Goal: Transaction & Acquisition: Purchase product/service

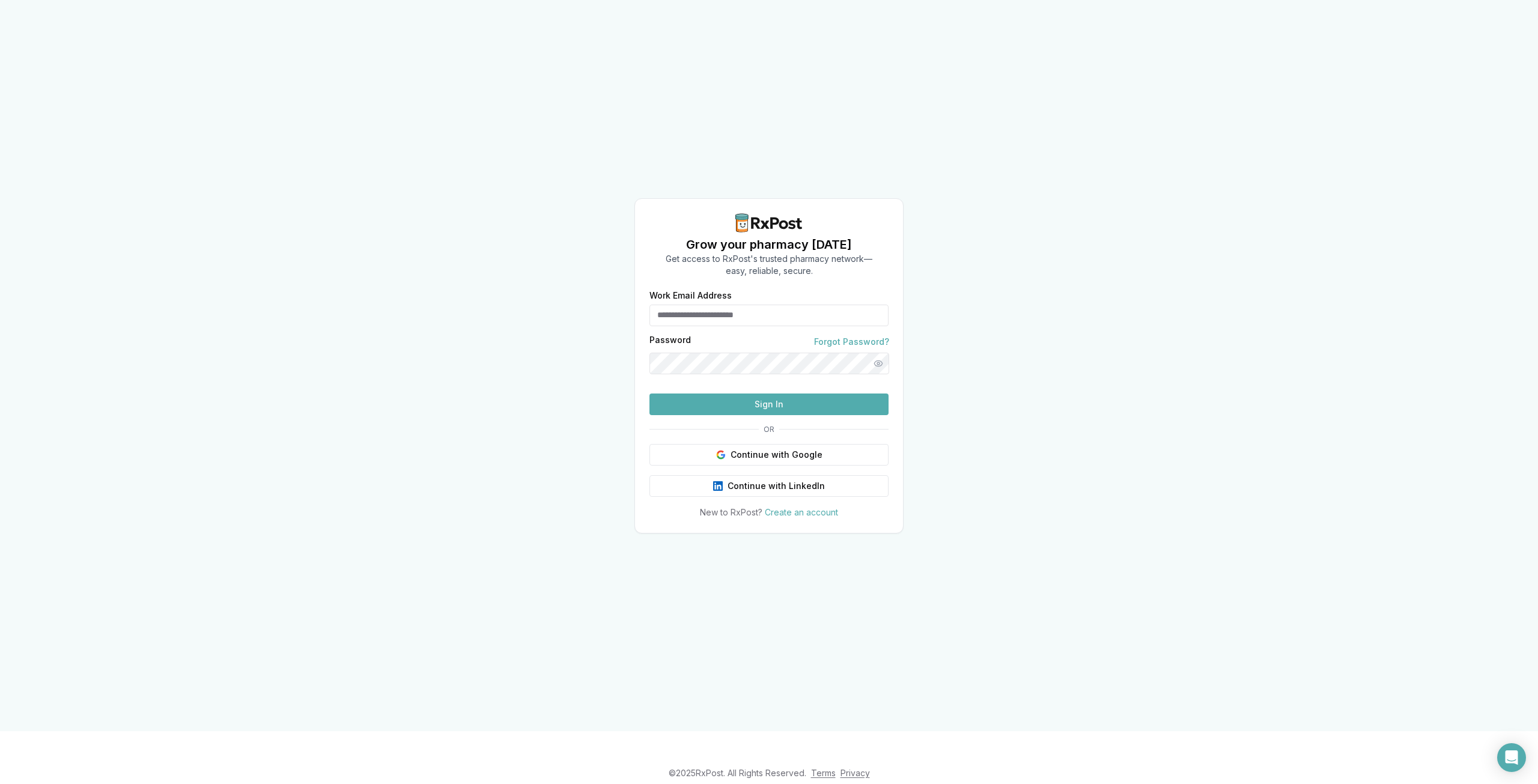
click at [724, 305] on input "Work Email Address" at bounding box center [769, 316] width 239 height 22
click at [866, 253] on p "Get access to RxPost's trusted pharmacy network— easy, reliable, secure." at bounding box center [769, 264] width 206 height 24
click at [777, 305] on input "Work Email Address" at bounding box center [769, 316] width 239 height 22
type input "**********"
click at [773, 465] on button "Continue with Google" at bounding box center [769, 454] width 239 height 22
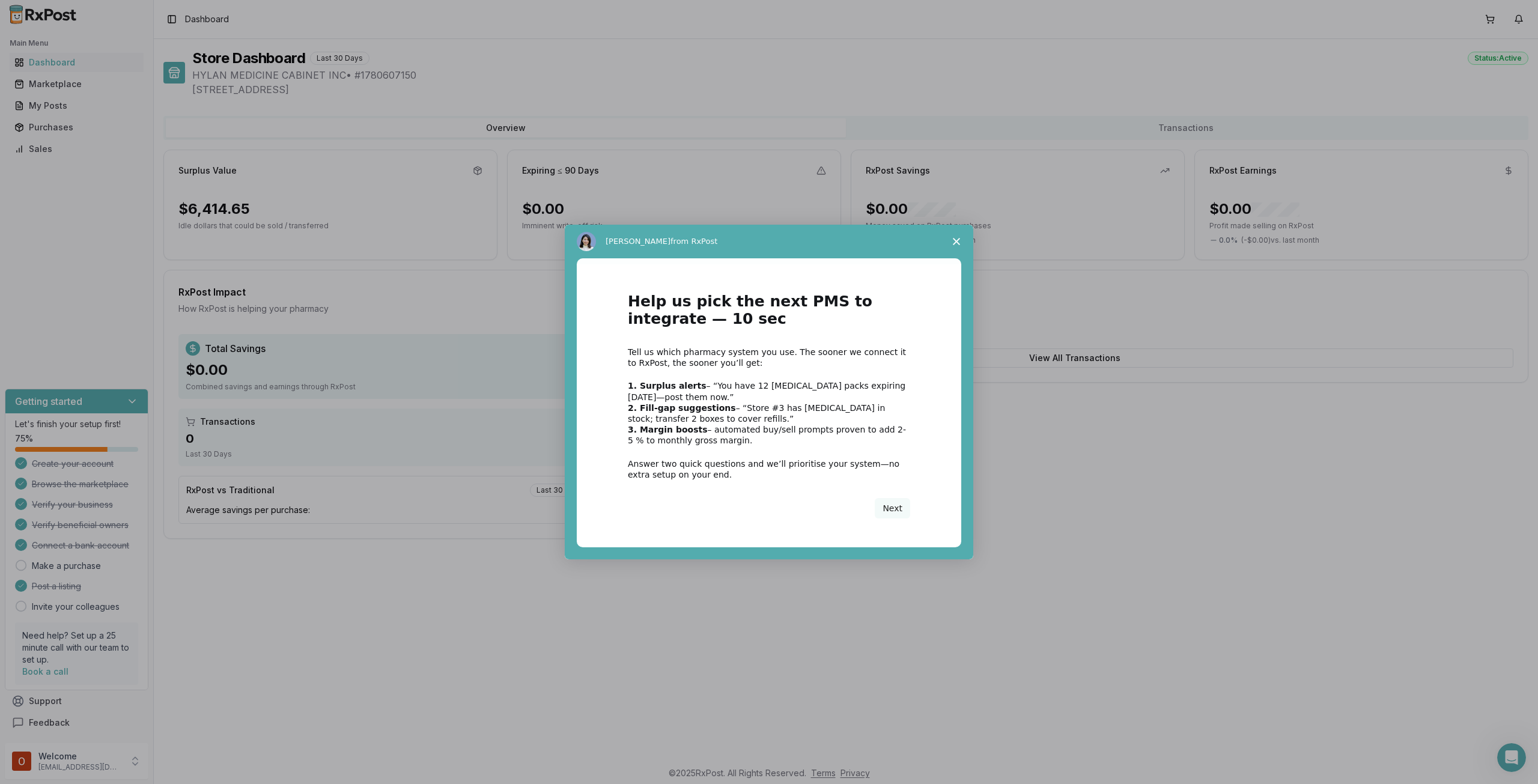
click at [956, 239] on icon "Close survey" at bounding box center [956, 241] width 7 height 7
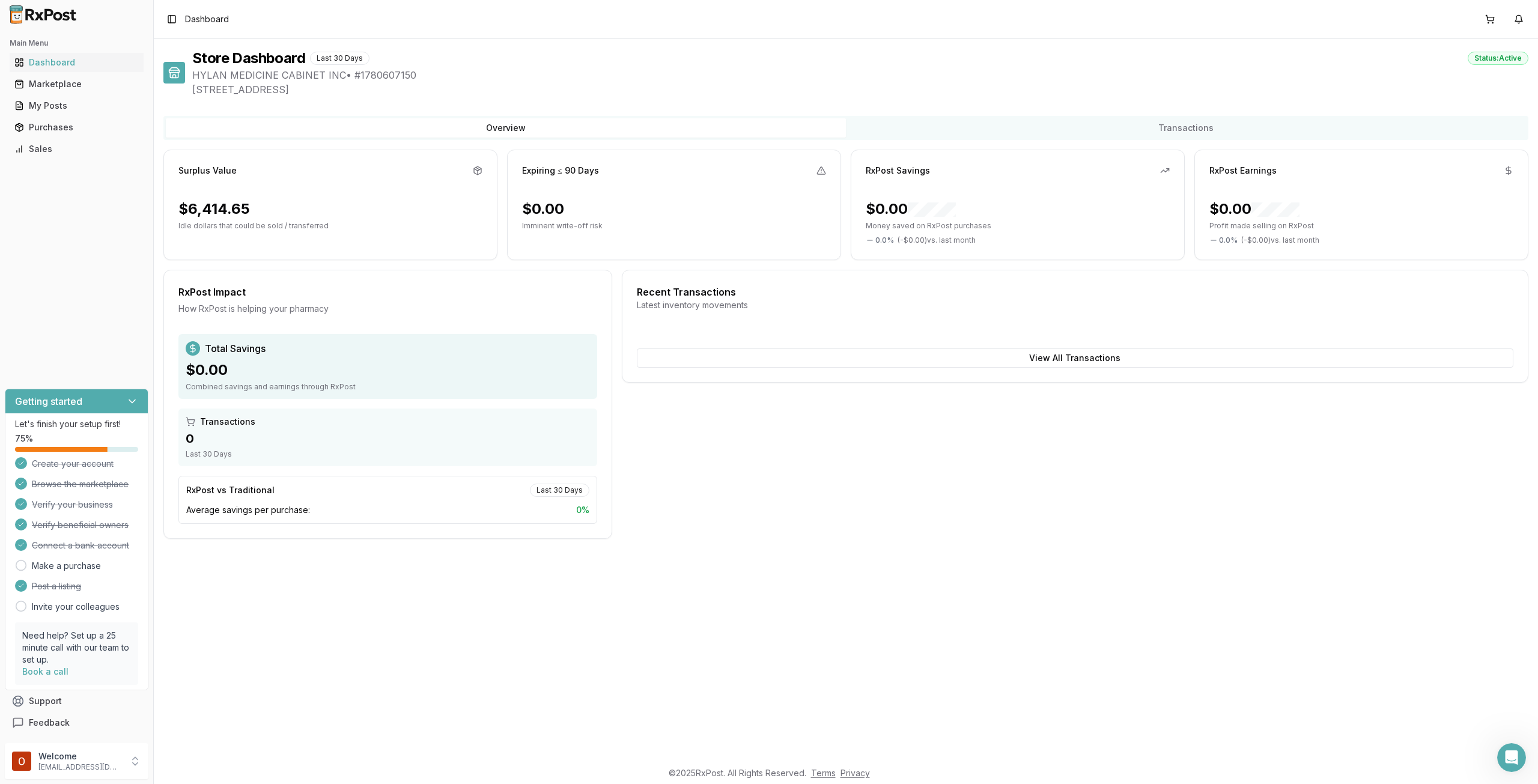
click at [483, 168] on div "Surplus Value" at bounding box center [330, 174] width 333 height 20
click at [479, 166] on icon at bounding box center [478, 171] width 9 height 9
click at [476, 166] on icon at bounding box center [478, 171] width 9 height 9
click at [202, 212] on div "$6,414.65" at bounding box center [214, 209] width 71 height 19
click at [201, 206] on div "$6,414.65" at bounding box center [214, 209] width 71 height 19
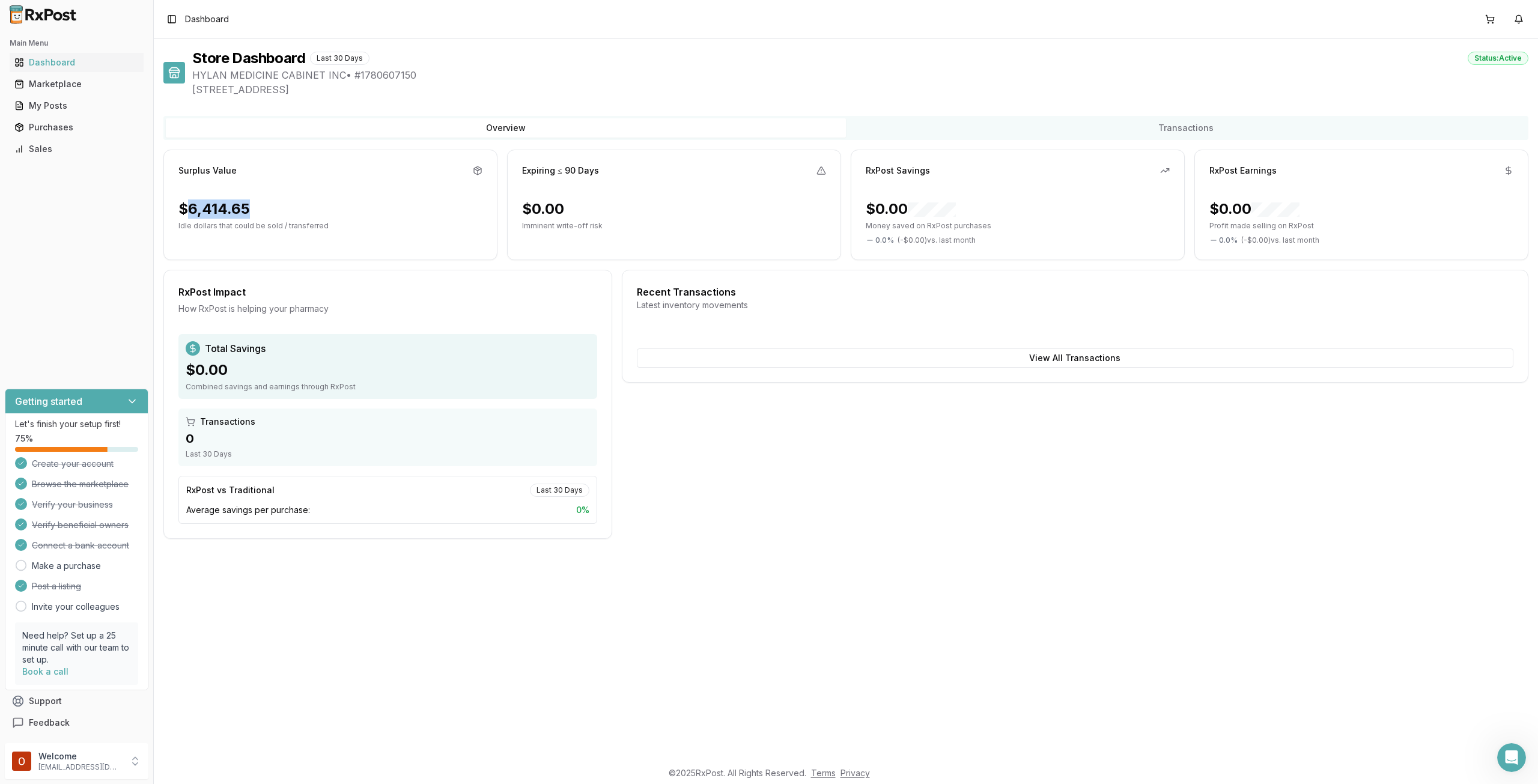
click at [201, 206] on div "$6,414.65" at bounding box center [214, 209] width 71 height 19
click at [211, 226] on p "Idle dollars that could be sold / transferred" at bounding box center [330, 226] width 304 height 9
click at [216, 224] on p "Idle dollars that could be sold / transferred" at bounding box center [330, 226] width 304 height 9
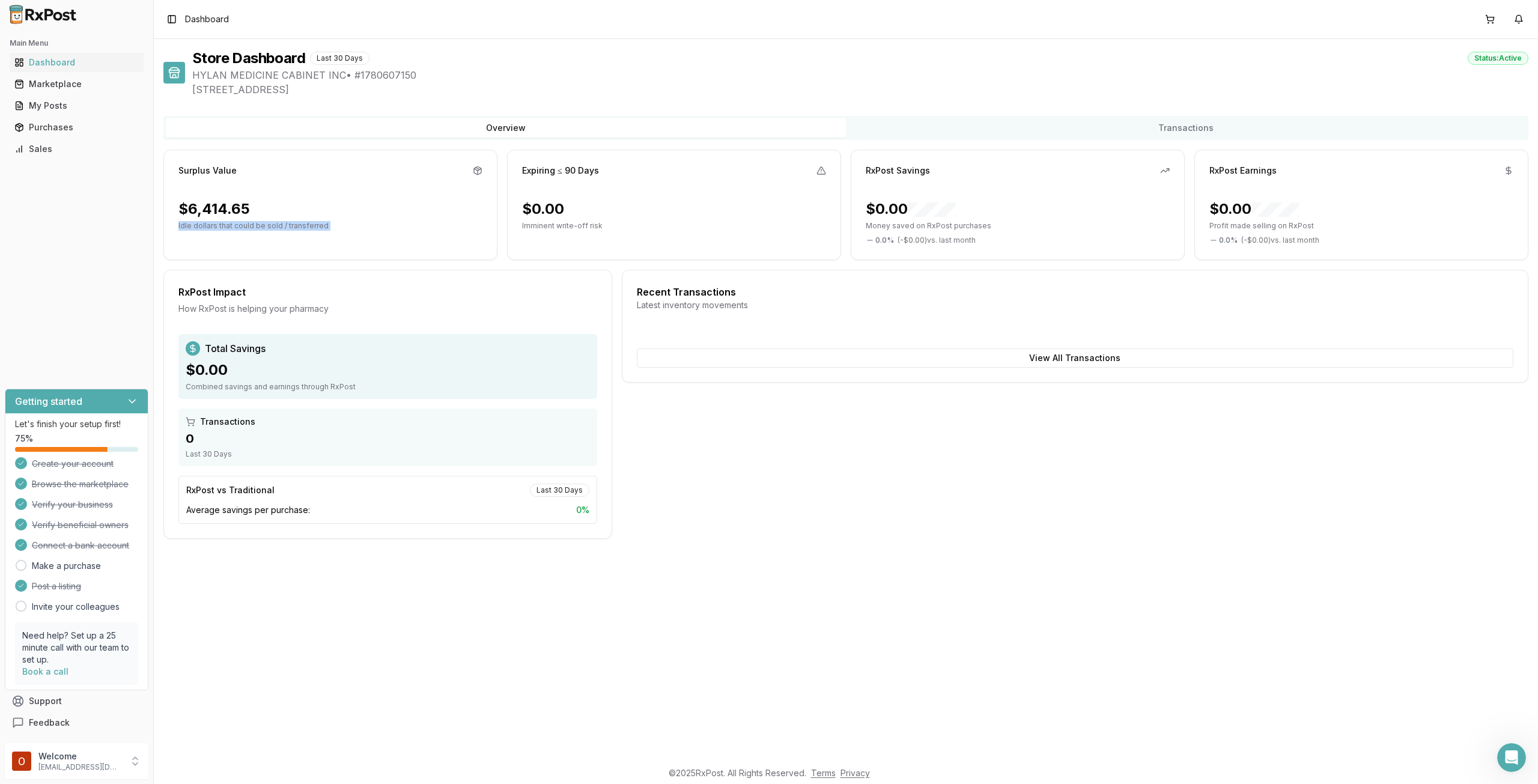
click at [233, 239] on div "Surplus Value $6,414.65 Idle dollars that could be sold / transferred" at bounding box center [330, 205] width 334 height 111
click at [475, 170] on icon at bounding box center [478, 171] width 9 height 9
click at [473, 169] on icon at bounding box center [478, 171] width 9 height 9
click at [256, 214] on div "$6,414.65" at bounding box center [330, 209] width 304 height 19
click at [252, 212] on div "$6,414.65" at bounding box center [330, 209] width 304 height 19
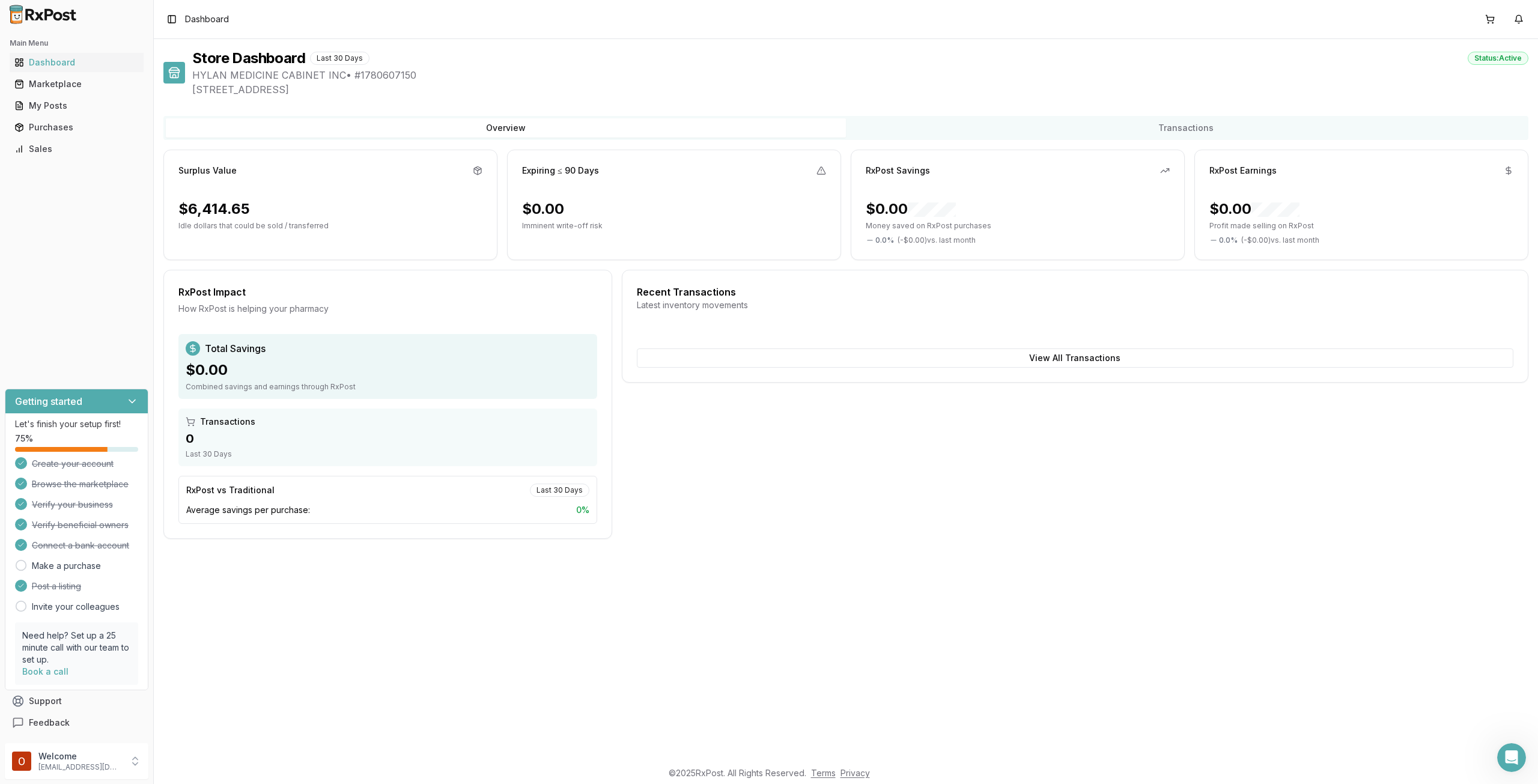
click at [252, 212] on div "$6,414.65" at bounding box center [330, 209] width 304 height 19
click at [243, 205] on div "$6,414.65" at bounding box center [214, 209] width 71 height 19
click at [256, 230] on div "Surplus Value $6,414.65 Idle dollars that could be sold / transferred" at bounding box center [330, 205] width 334 height 111
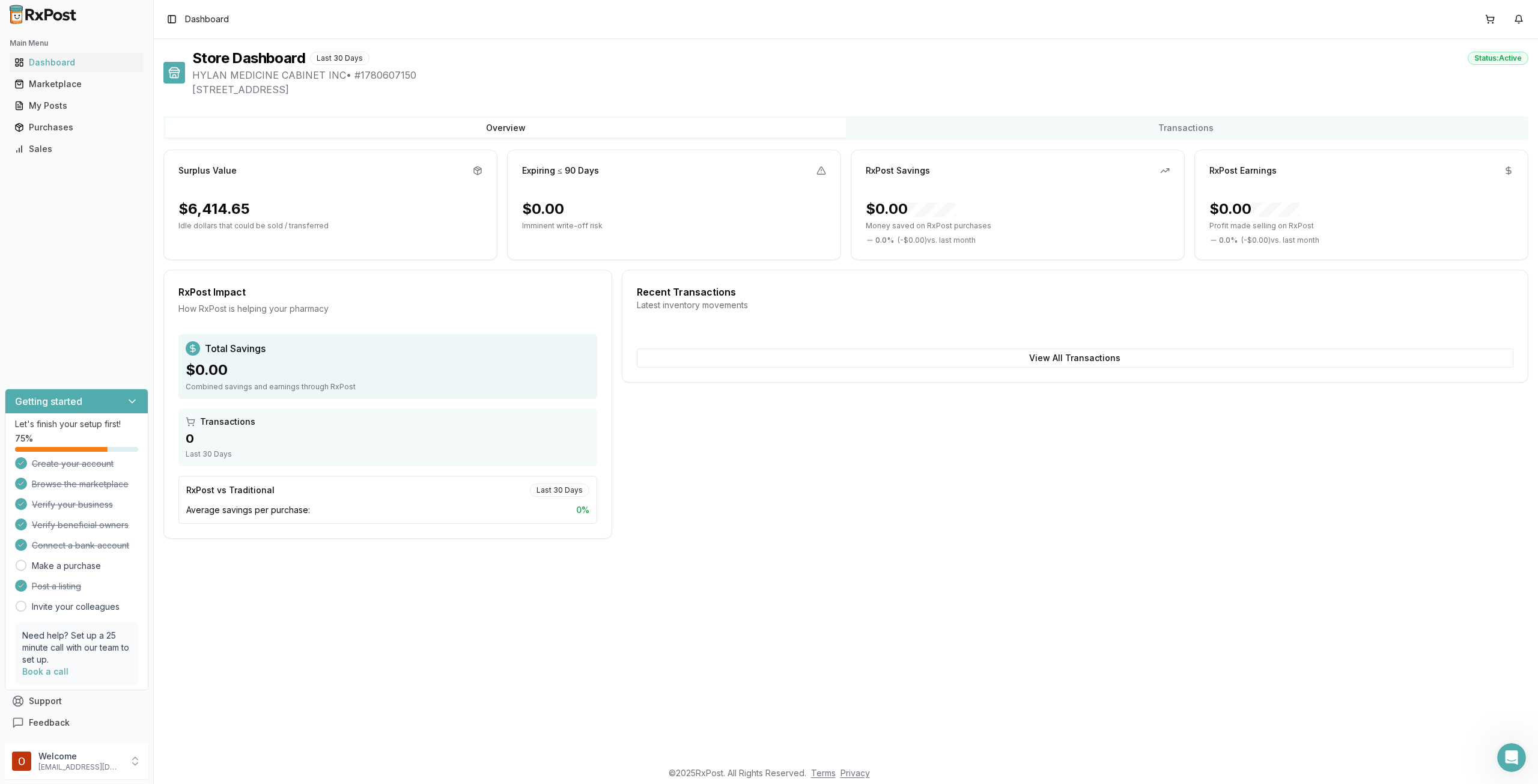
click at [257, 228] on p "Idle dollars that could be sold / transferred" at bounding box center [330, 226] width 304 height 9
click at [257, 229] on p "Idle dollars that could be sold / transferred" at bounding box center [330, 226] width 304 height 9
click at [50, 92] on link "Marketplace" at bounding box center [76, 85] width 134 height 22
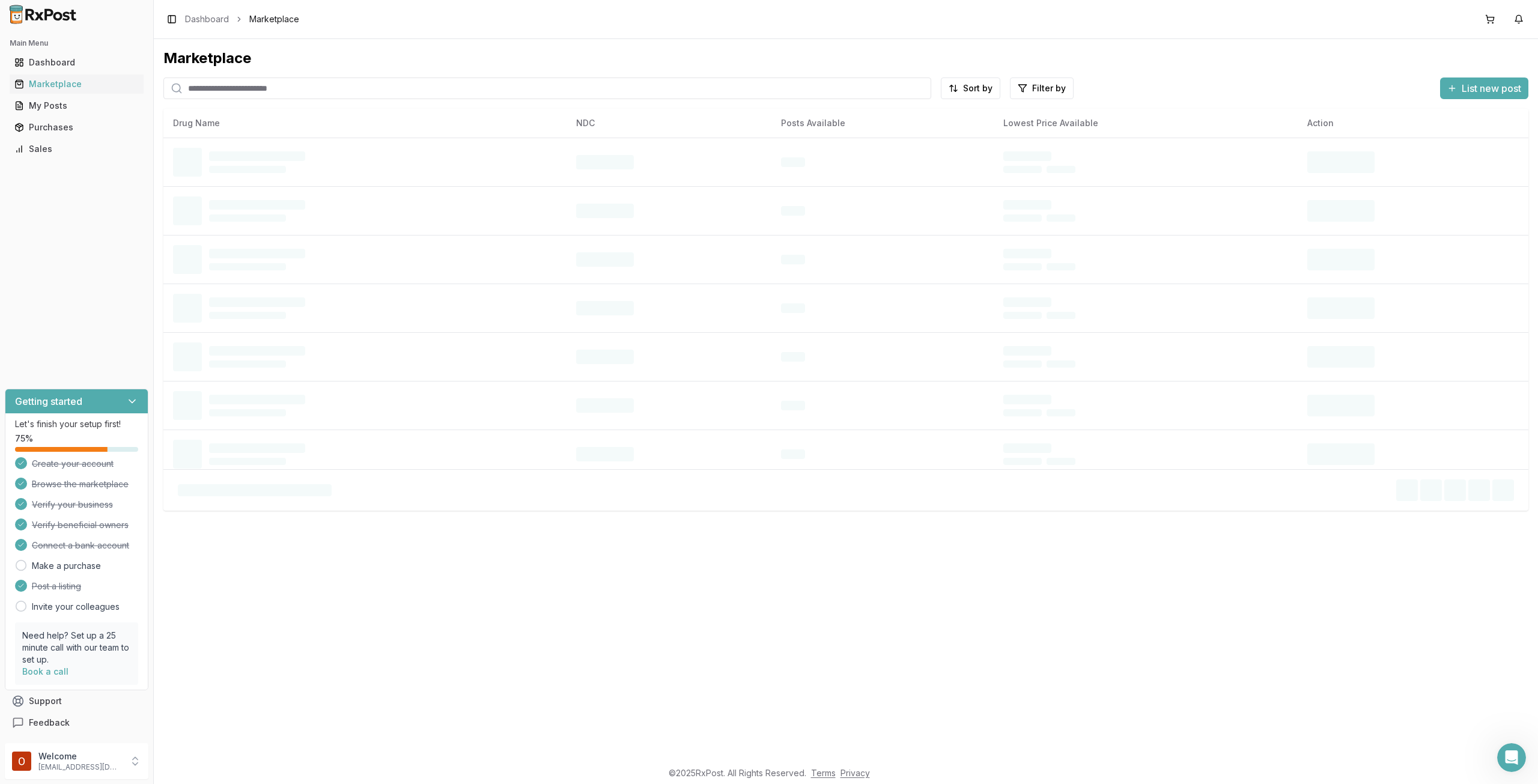
click at [100, 230] on div "Main Menu Dashboard Marketplace My Posts Purchases Sales Getting started Let's …" at bounding box center [77, 383] width 154 height 710
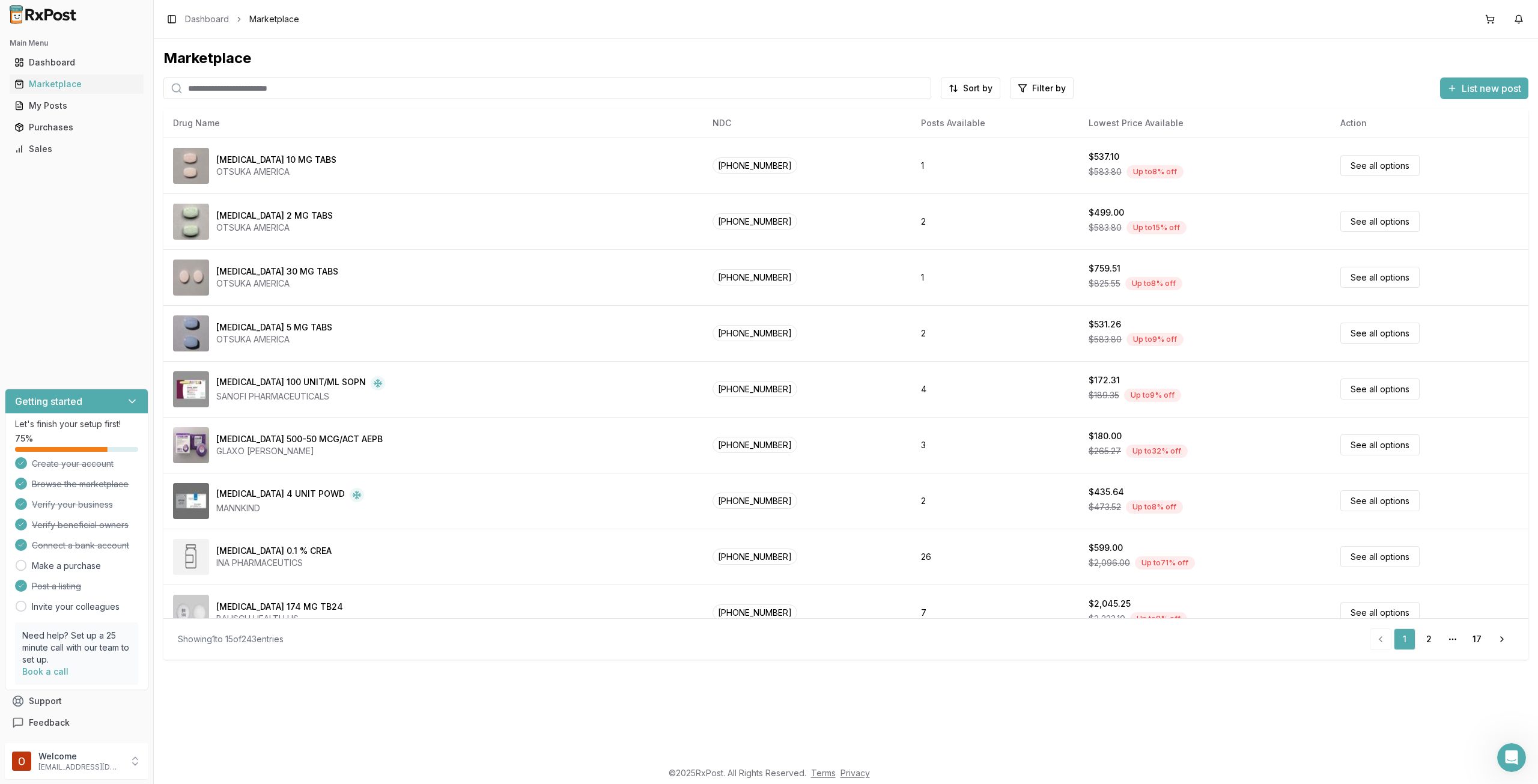
click at [254, 91] on input "search" at bounding box center [548, 88] width 768 height 22
click at [280, 87] on input "********" at bounding box center [548, 88] width 768 height 22
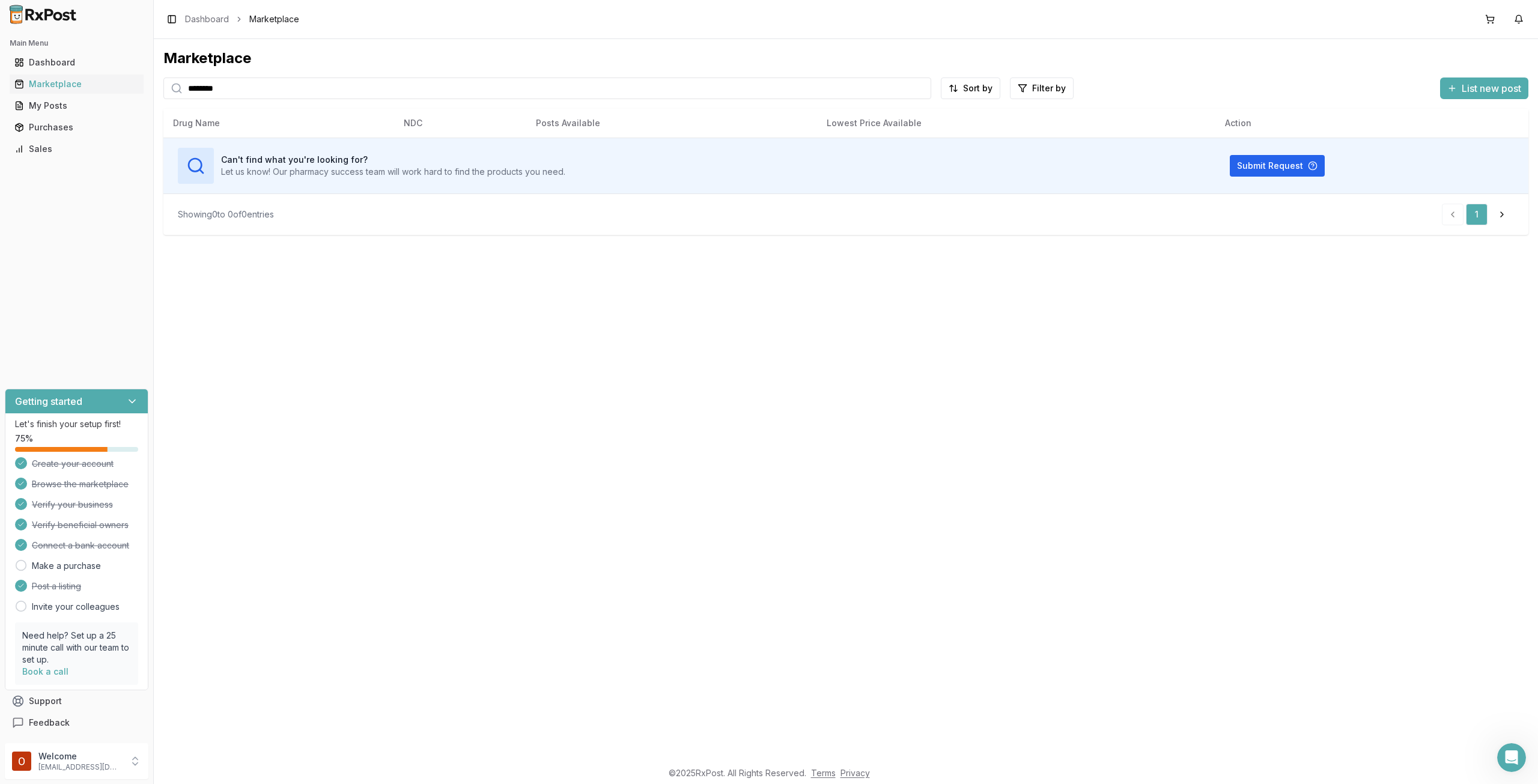
click at [330, 95] on input "********" at bounding box center [548, 88] width 768 height 22
type input "*******"
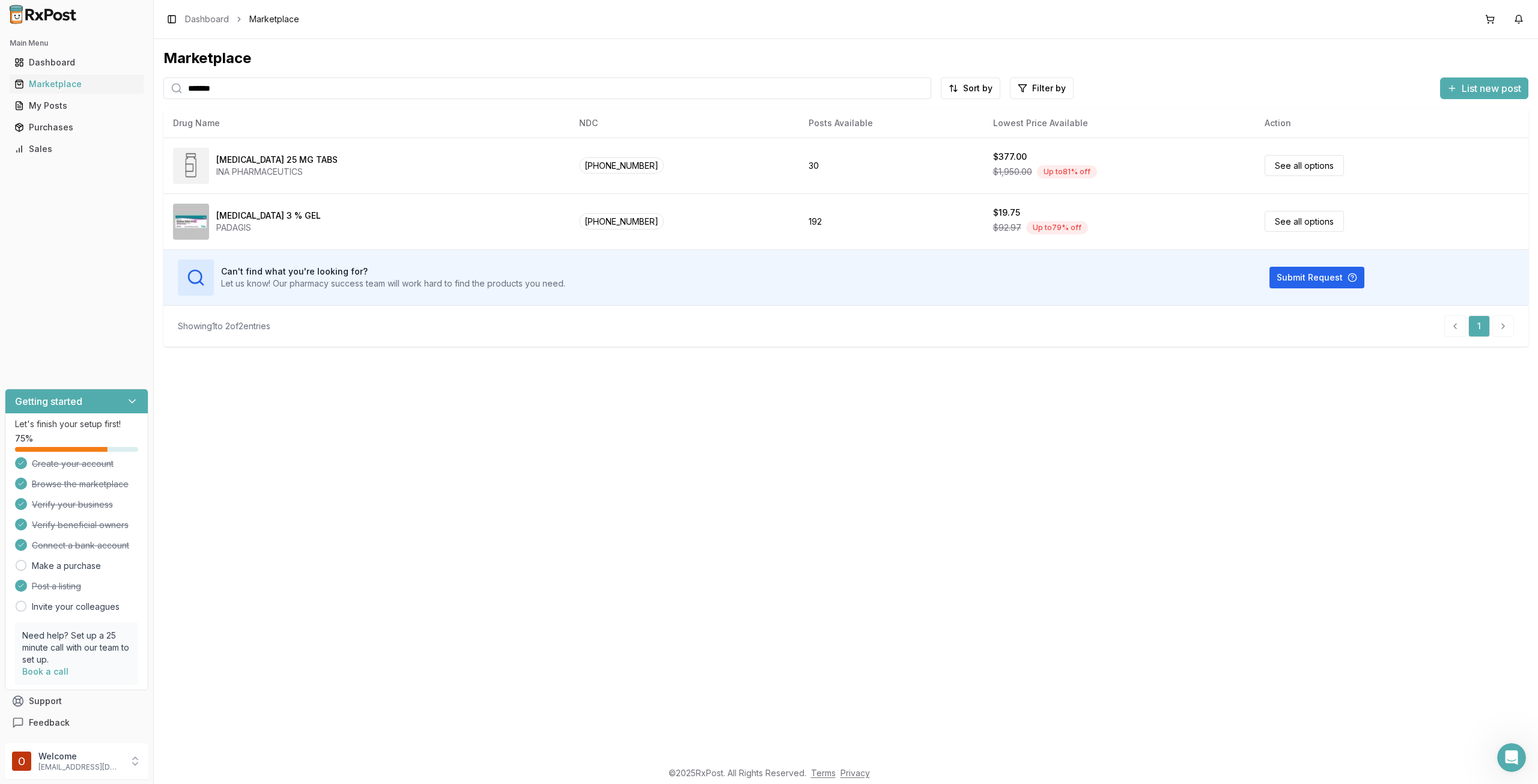
click at [330, 95] on input "*******" at bounding box center [548, 88] width 768 height 22
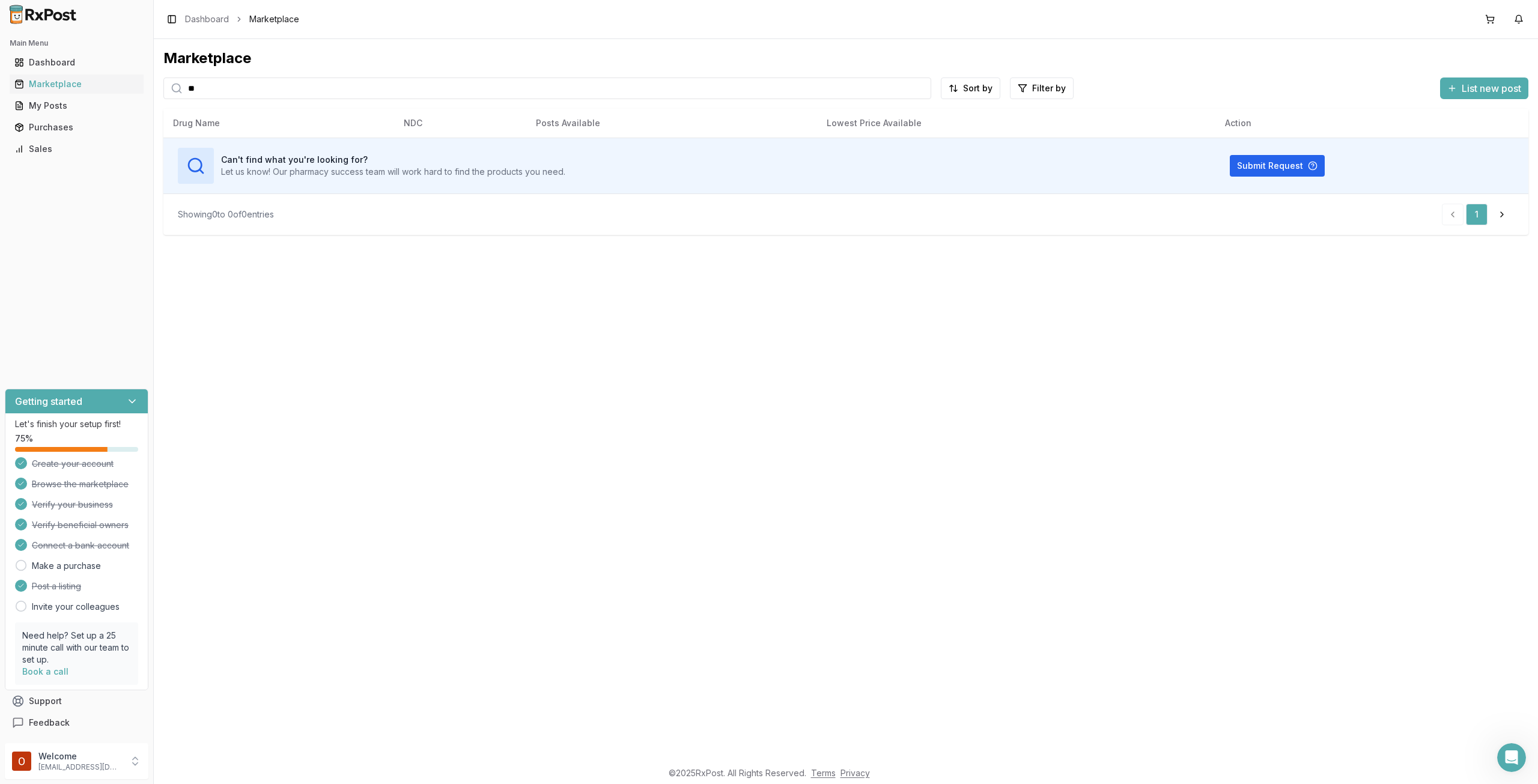
type input "*"
type input "*****"
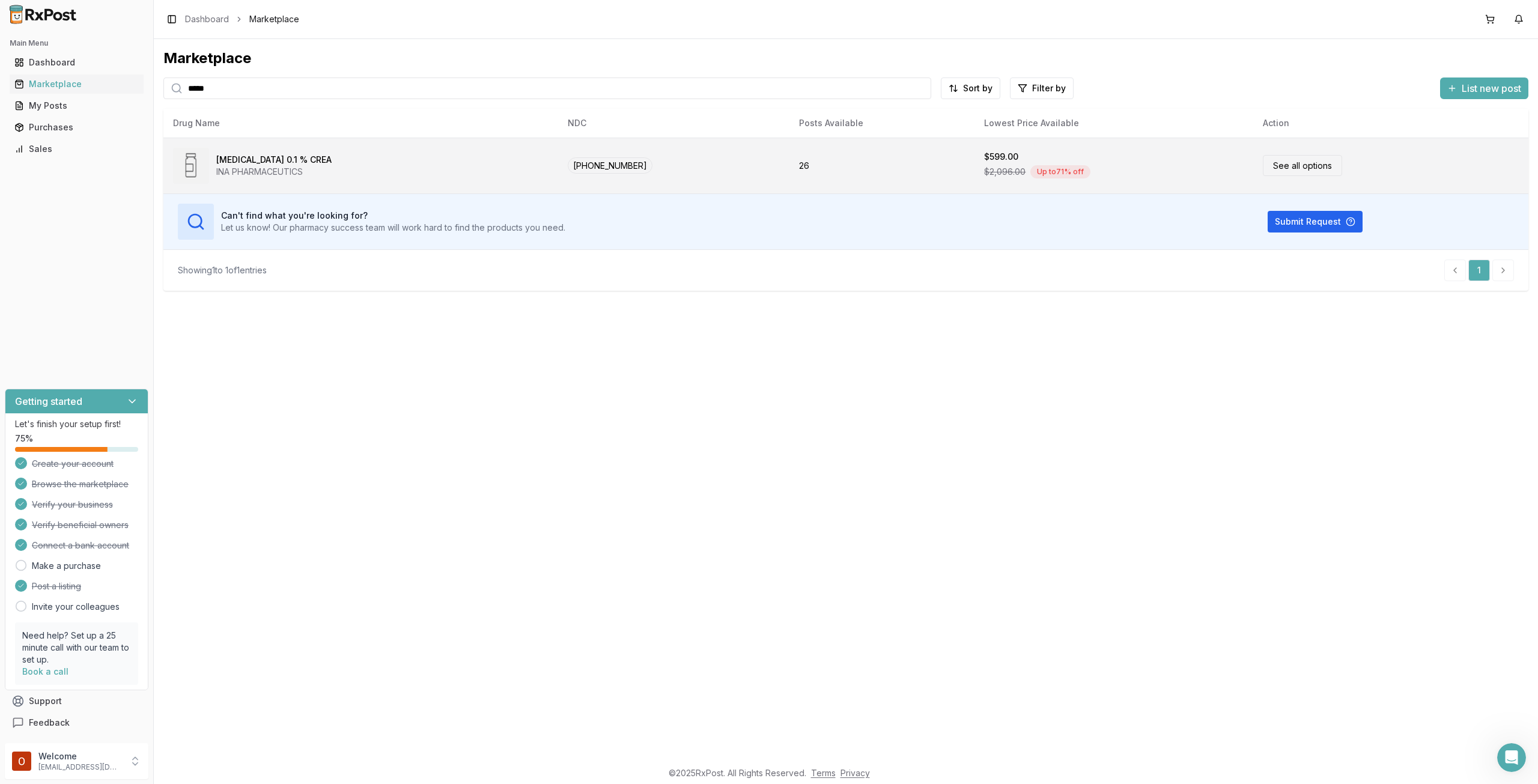
click at [232, 158] on div "Amcinonide 0.1 % CREA" at bounding box center [274, 159] width 116 height 12
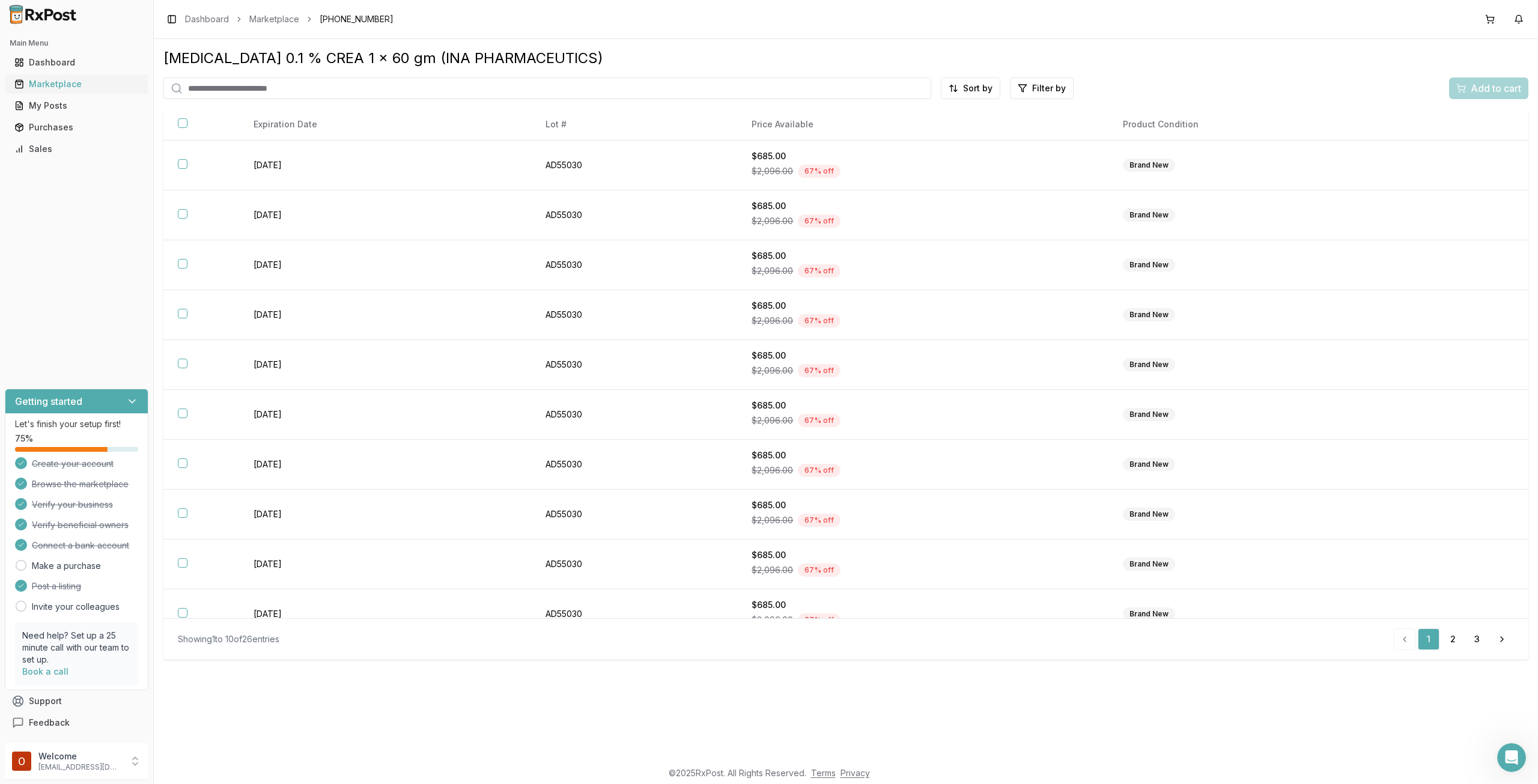
click at [67, 92] on link "Marketplace" at bounding box center [76, 85] width 134 height 22
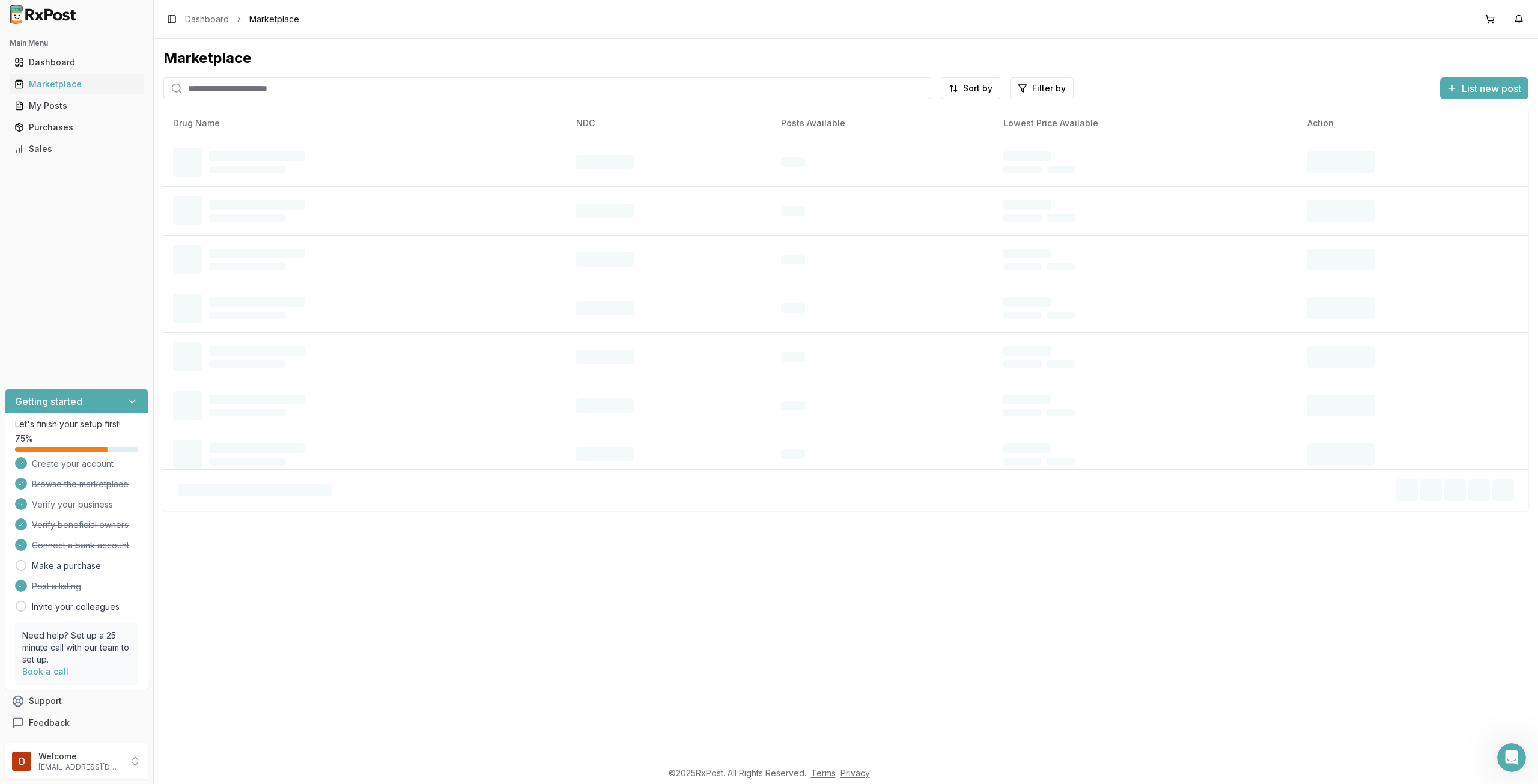
click at [53, 217] on div "Main Menu Dashboard Marketplace My Posts Purchases Sales Getting started Let's …" at bounding box center [77, 383] width 154 height 710
click at [135, 398] on icon at bounding box center [132, 401] width 12 height 12
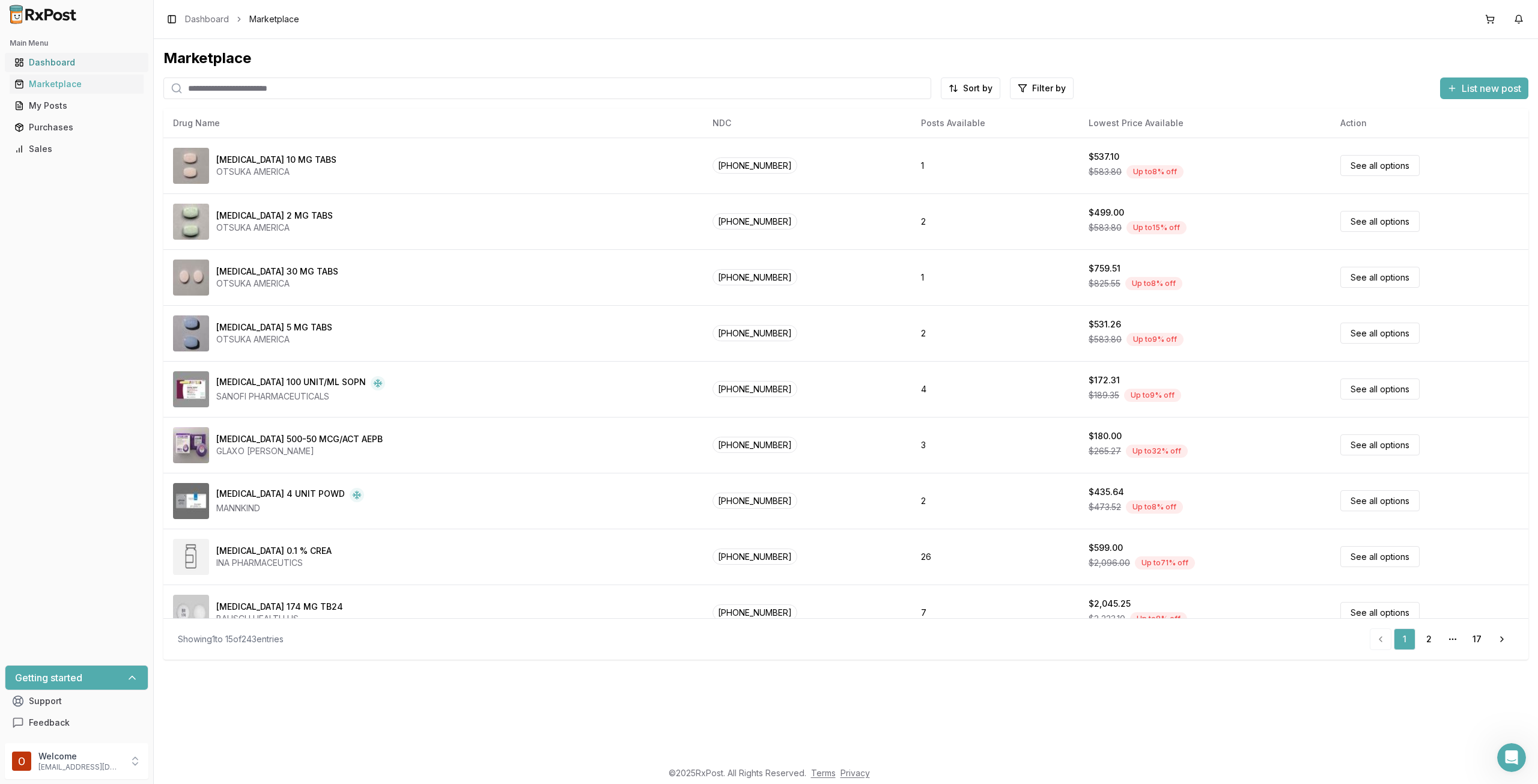
click at [39, 66] on div "Dashboard" at bounding box center [77, 62] width 124 height 12
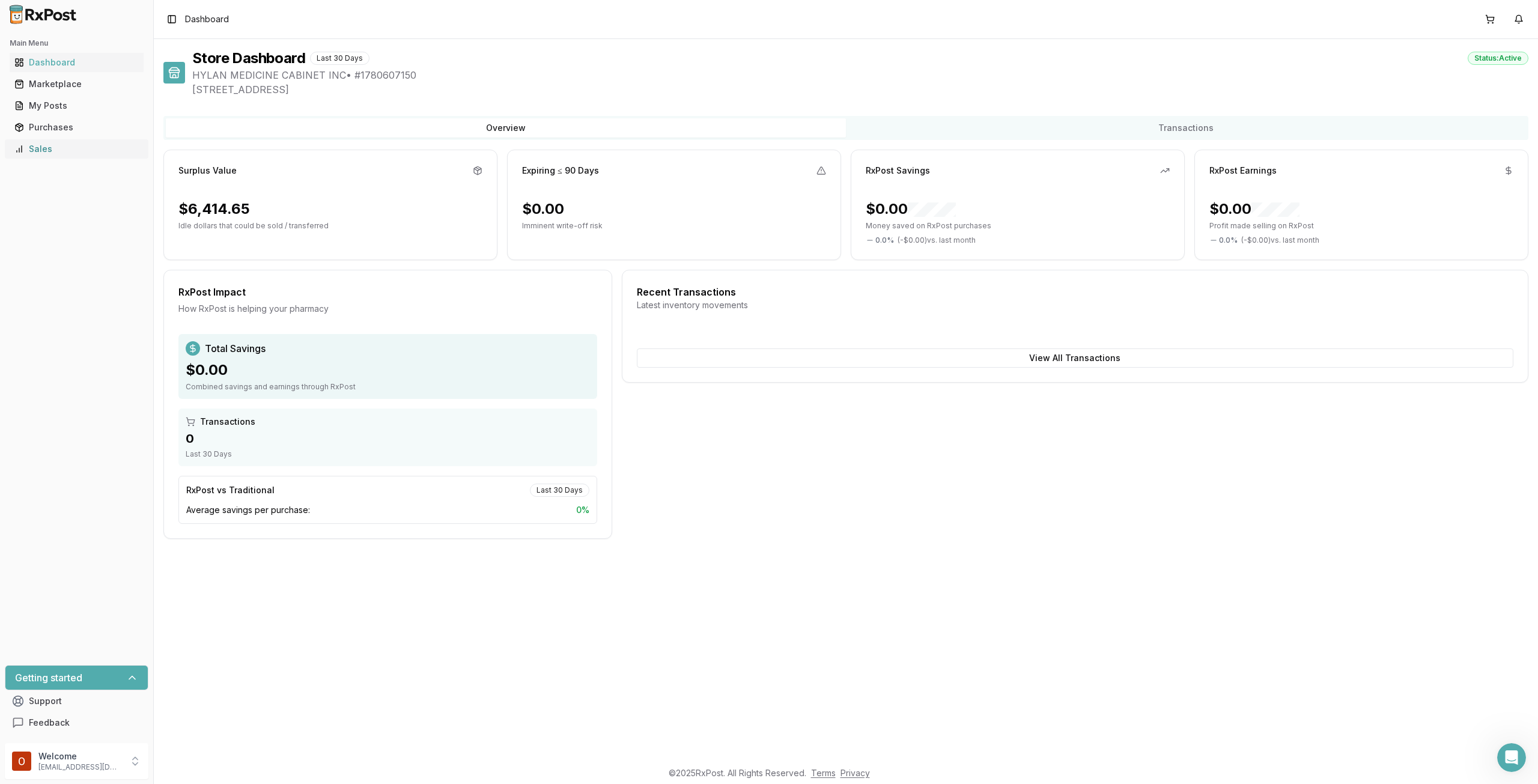
click at [76, 150] on div "Sales" at bounding box center [77, 148] width 124 height 12
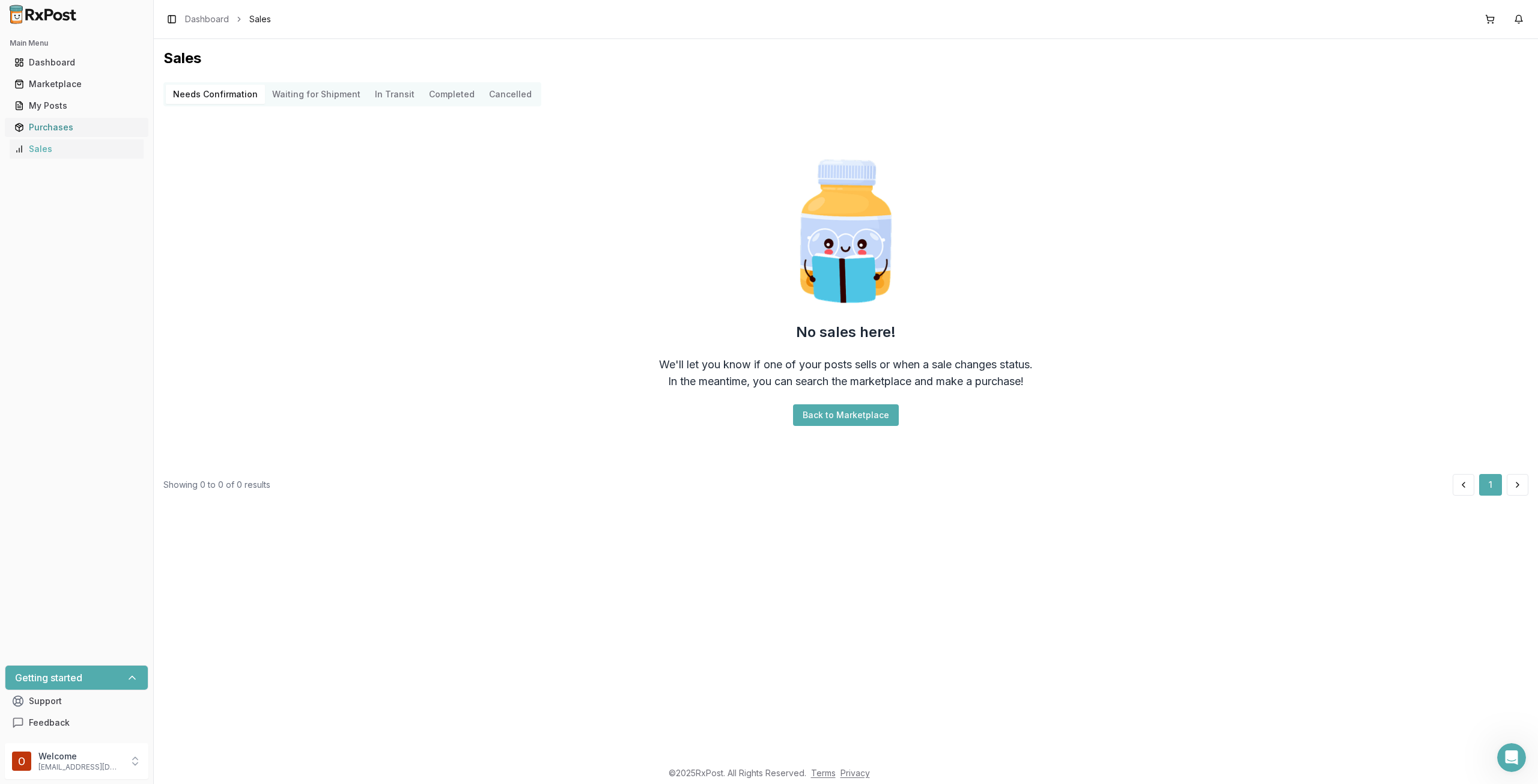
click at [47, 126] on div "Purchases" at bounding box center [77, 126] width 124 height 12
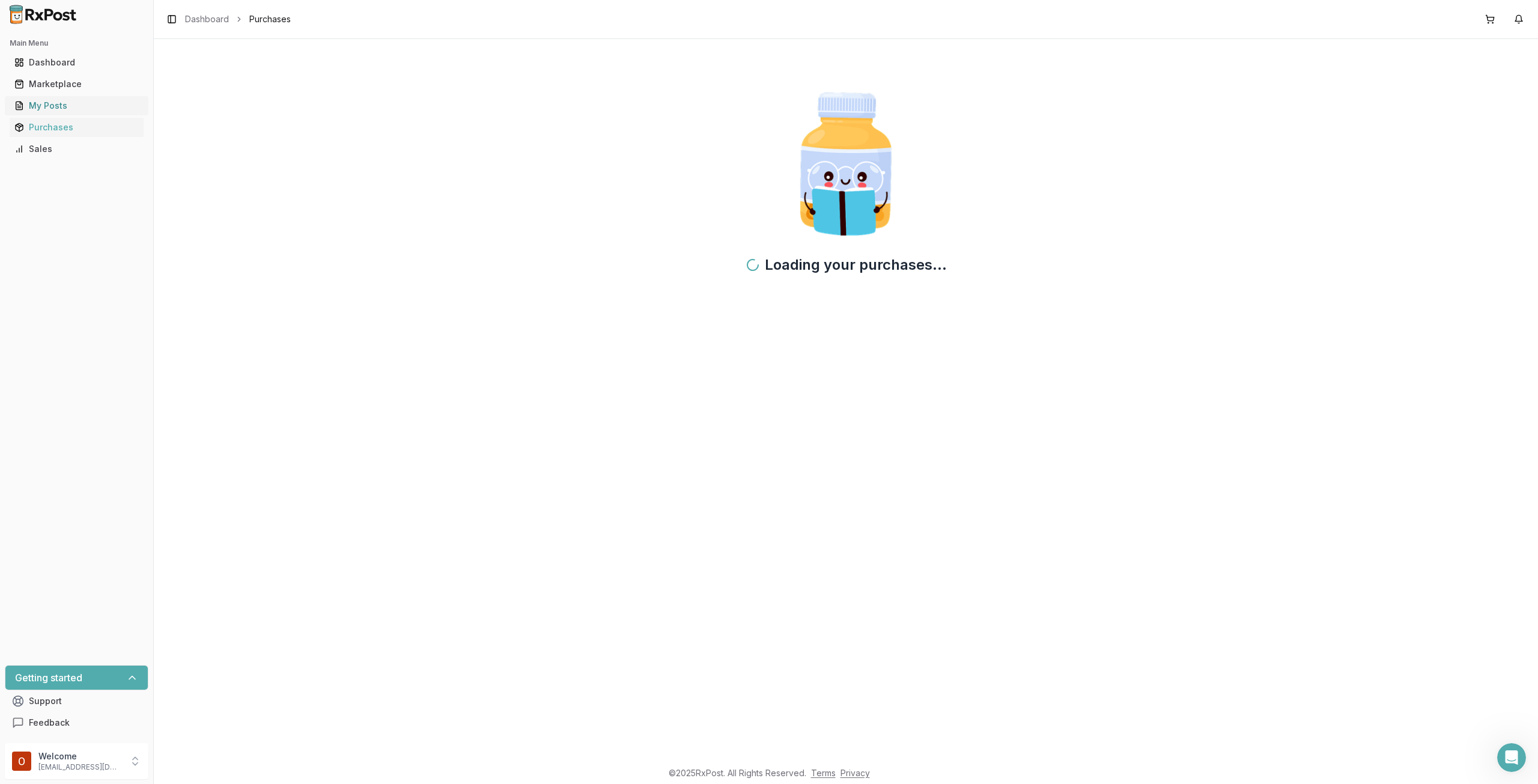
click at [55, 107] on div "My Posts" at bounding box center [77, 105] width 124 height 12
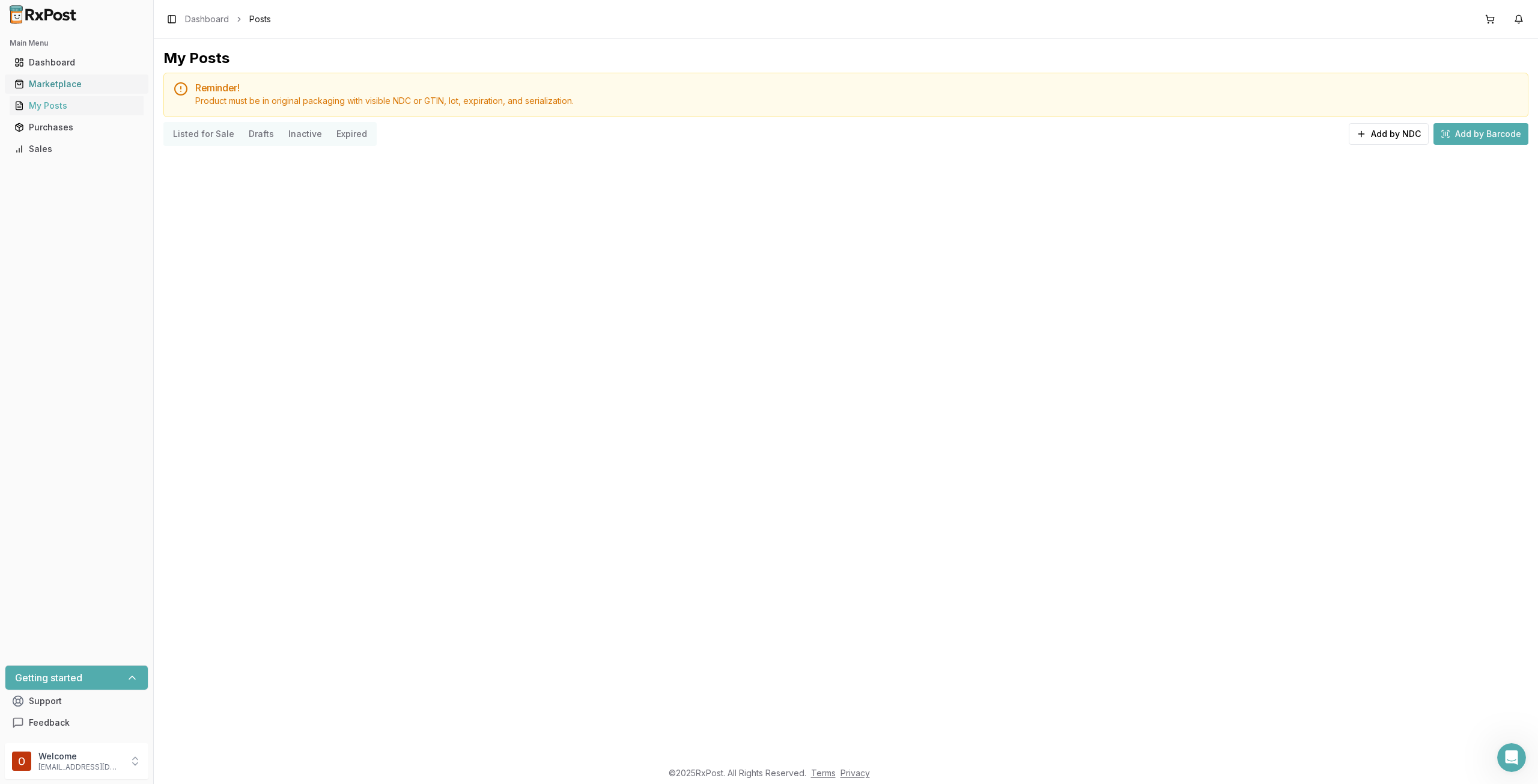
click at [60, 87] on div "Marketplace" at bounding box center [77, 84] width 124 height 12
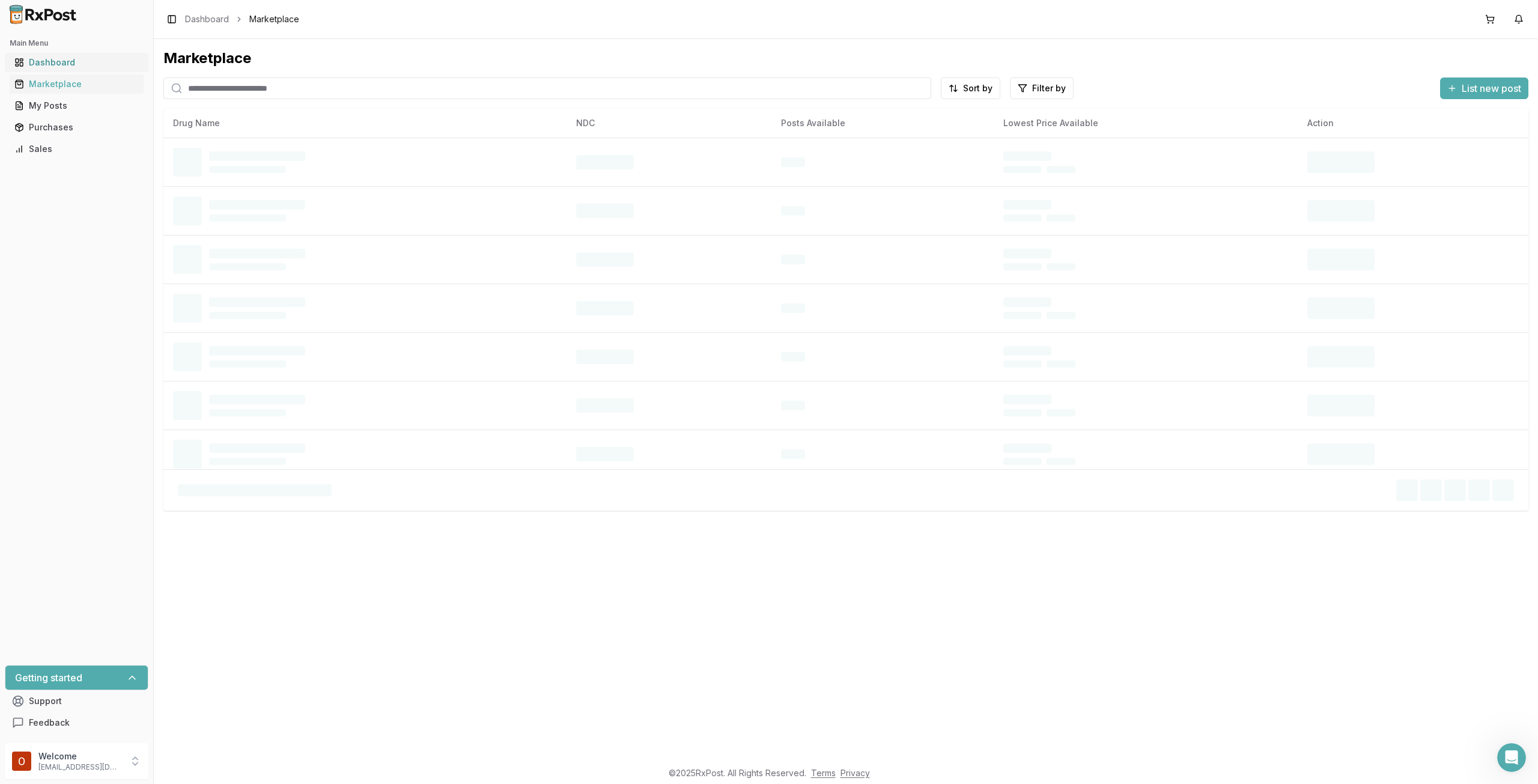
click at [68, 67] on div "Dashboard" at bounding box center [77, 62] width 124 height 12
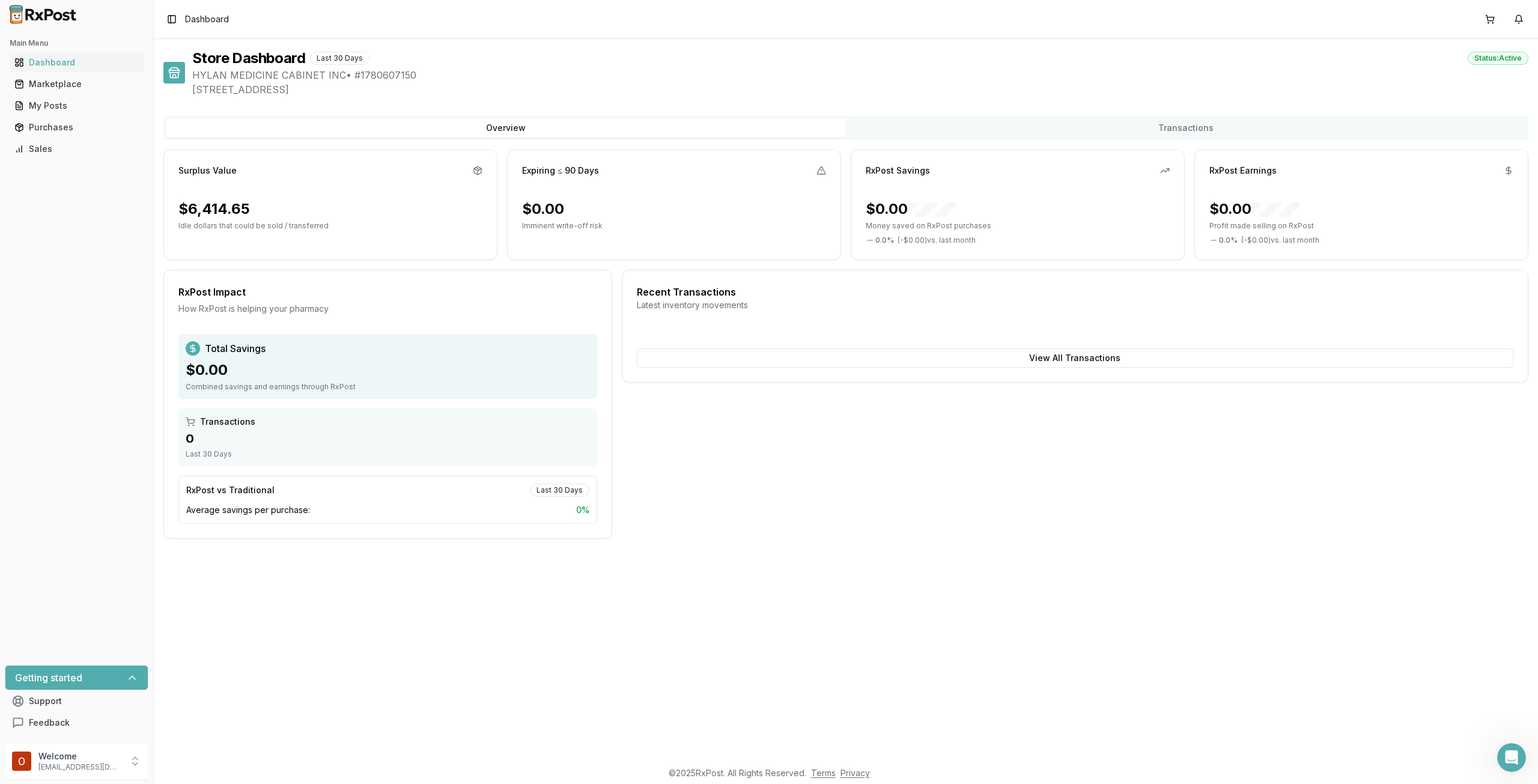
click at [121, 250] on div "Main Menu Dashboard Marketplace My Posts Purchases Sales Getting started Suppor…" at bounding box center [77, 383] width 154 height 710
click at [473, 167] on icon at bounding box center [478, 171] width 9 height 9
click at [478, 169] on icon at bounding box center [478, 171] width 9 height 9
click at [575, 133] on button "Overview" at bounding box center [506, 128] width 680 height 19
click at [897, 515] on div "Recent Transactions Latest inventory movements View All Transactions" at bounding box center [1075, 404] width 907 height 269
